Goal: Transaction & Acquisition: Purchase product/service

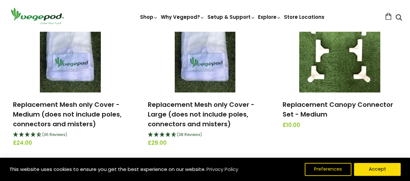
scroll to position [584, 0]
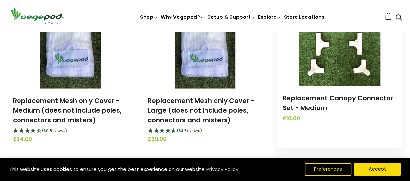
click at [409, 82] on html "This website uses cookies to ensure you get the best experience on our website.…" at bounding box center [205, 123] width 410 height 1415
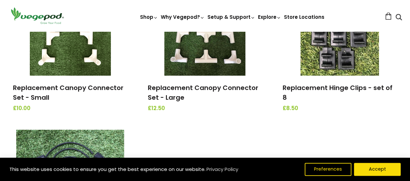
scroll to position [759, 0]
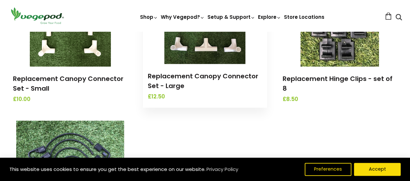
click at [207, 56] on img at bounding box center [205, 23] width 81 height 81
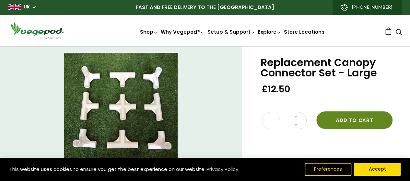
click at [351, 120] on button "Add to cart" at bounding box center [355, 121] width 76 height 18
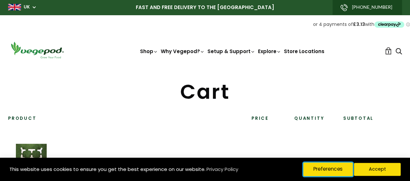
click at [336, 169] on button "Preferences" at bounding box center [328, 170] width 50 height 14
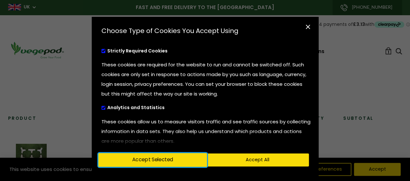
click at [164, 161] on button "Accept Selected" at bounding box center [152, 160] width 109 height 14
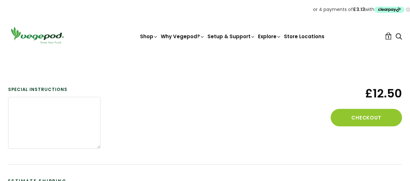
scroll to position [128, 0]
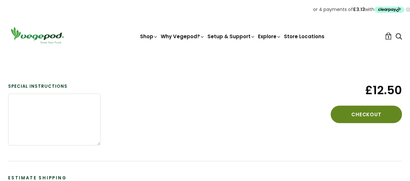
click at [369, 116] on button "Checkout" at bounding box center [366, 115] width 71 height 18
